Goal: Entertainment & Leisure: Consume media (video, audio)

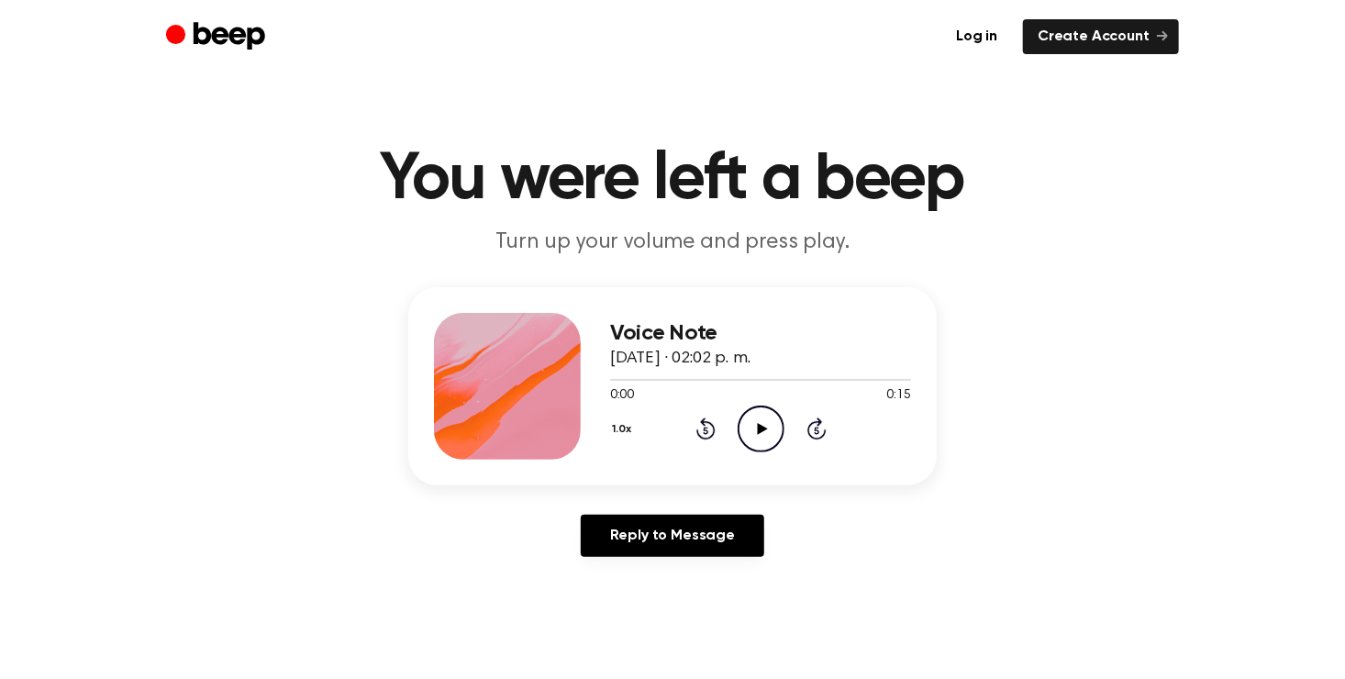
click at [765, 417] on icon "Play Audio" at bounding box center [761, 429] width 47 height 47
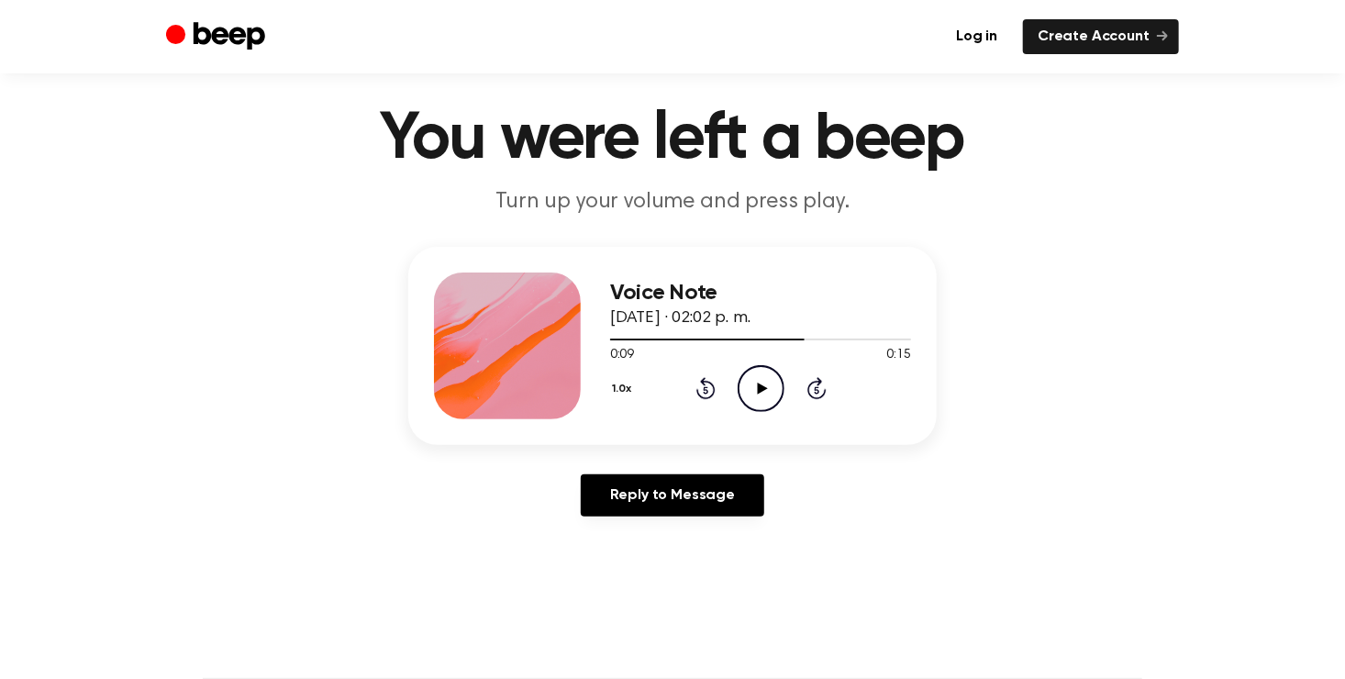
scroll to position [30, 0]
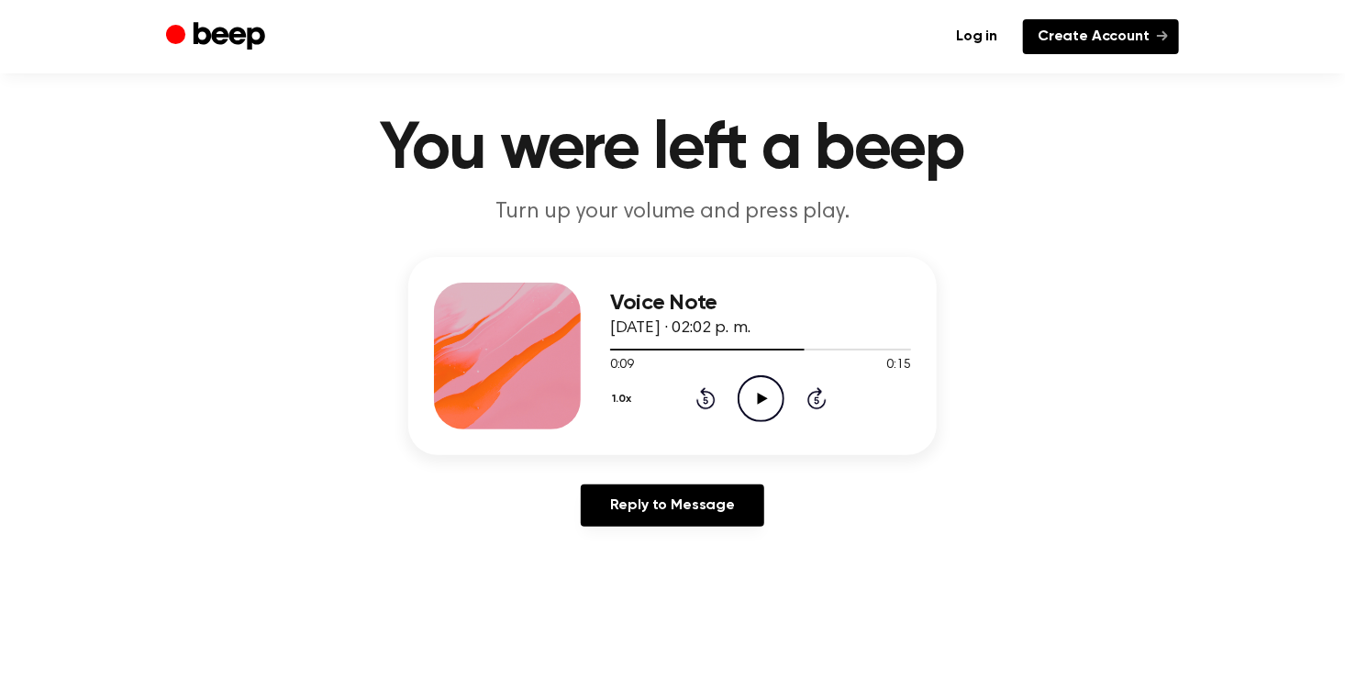
click at [1087, 36] on link "Create Account" at bounding box center [1101, 36] width 156 height 35
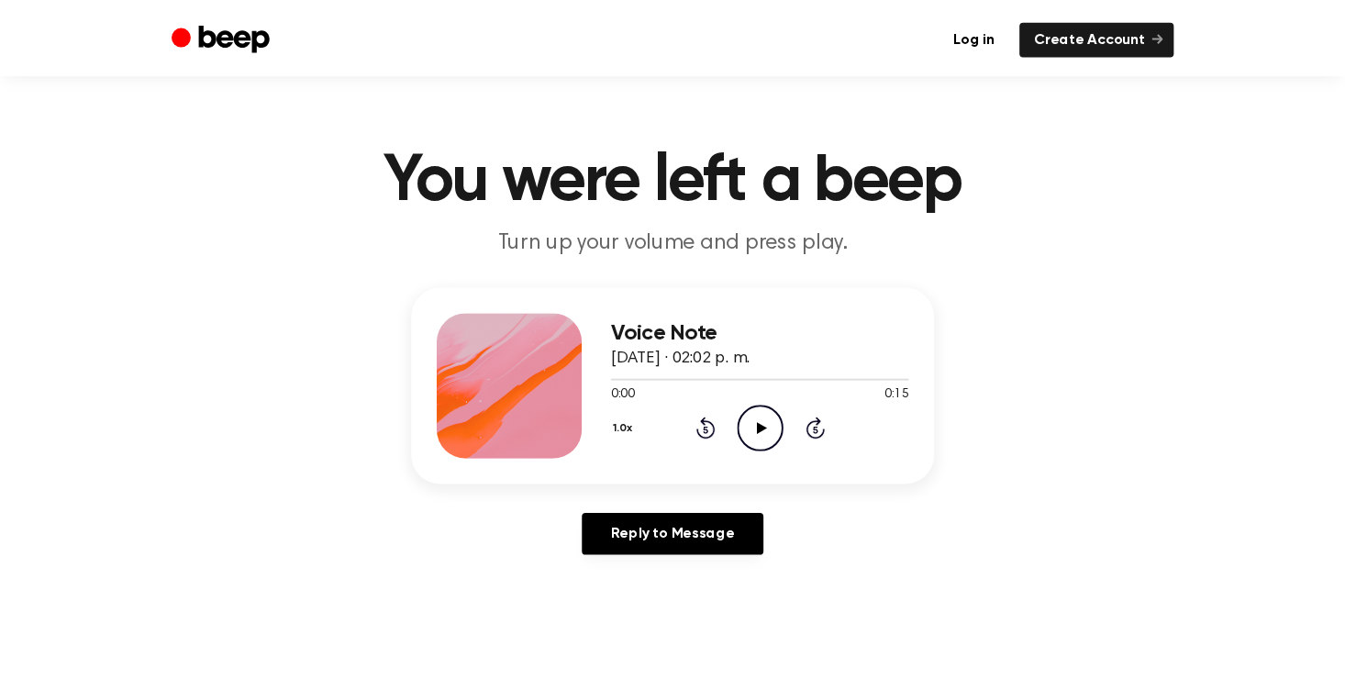
scroll to position [30, 0]
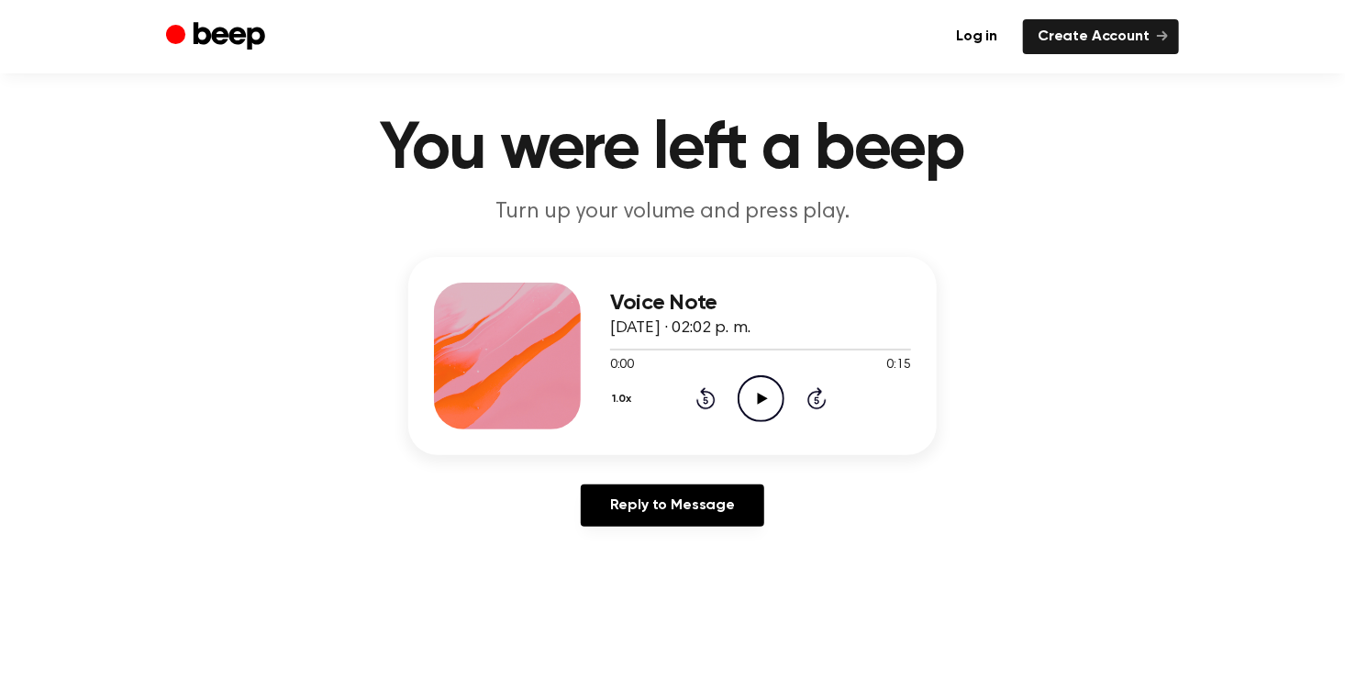
click at [770, 395] on icon "Play Audio" at bounding box center [761, 398] width 47 height 47
click at [762, 406] on icon "Pause Audio" at bounding box center [761, 398] width 47 height 47
click at [698, 398] on icon at bounding box center [705, 398] width 19 height 22
click at [713, 395] on icon at bounding box center [705, 398] width 19 height 22
click at [708, 400] on icon "Rewind 5 seconds" at bounding box center [705, 398] width 20 height 24
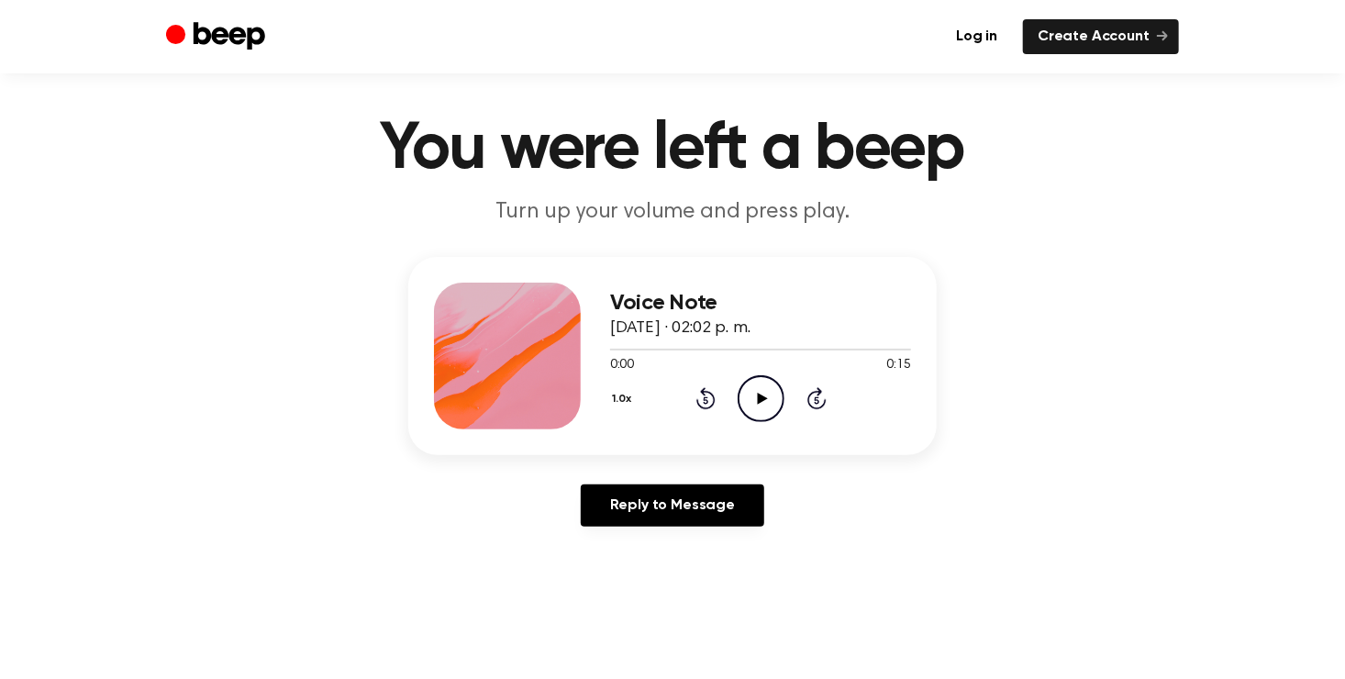
click at [775, 396] on icon "Play Audio" at bounding box center [761, 398] width 47 height 47
click at [775, 404] on icon "Pause Audio" at bounding box center [761, 398] width 47 height 47
click at [691, 394] on div "1.0x Rewind 5 seconds Play Audio Skip 5 seconds" at bounding box center [760, 398] width 301 height 47
click at [697, 400] on icon at bounding box center [705, 398] width 19 height 22
click at [761, 395] on icon at bounding box center [762, 399] width 10 height 12
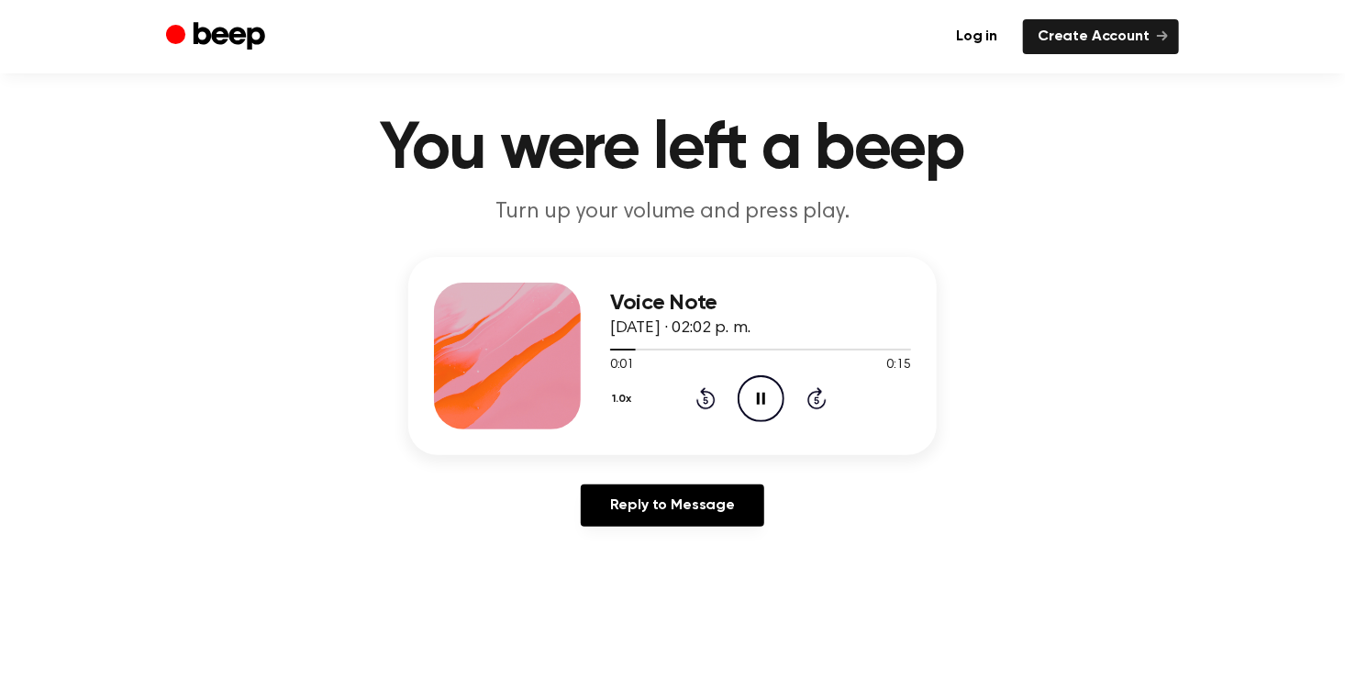
click at [710, 394] on icon at bounding box center [705, 398] width 19 height 22
click at [764, 394] on icon "Pause Audio" at bounding box center [761, 398] width 47 height 47
